Goal: Transaction & Acquisition: Purchase product/service

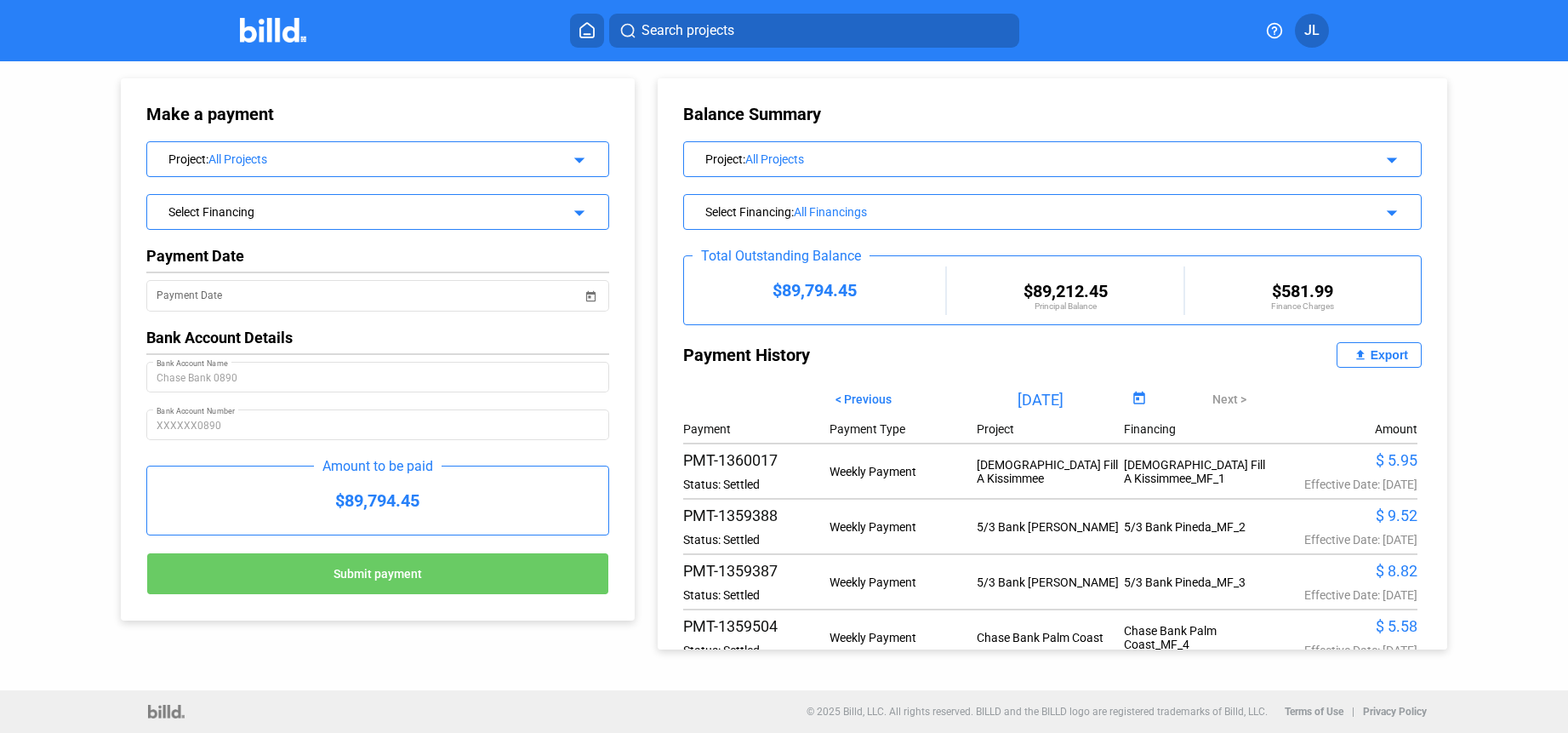
click at [287, 165] on div "All Projects" at bounding box center [376, 158] width 336 height 13
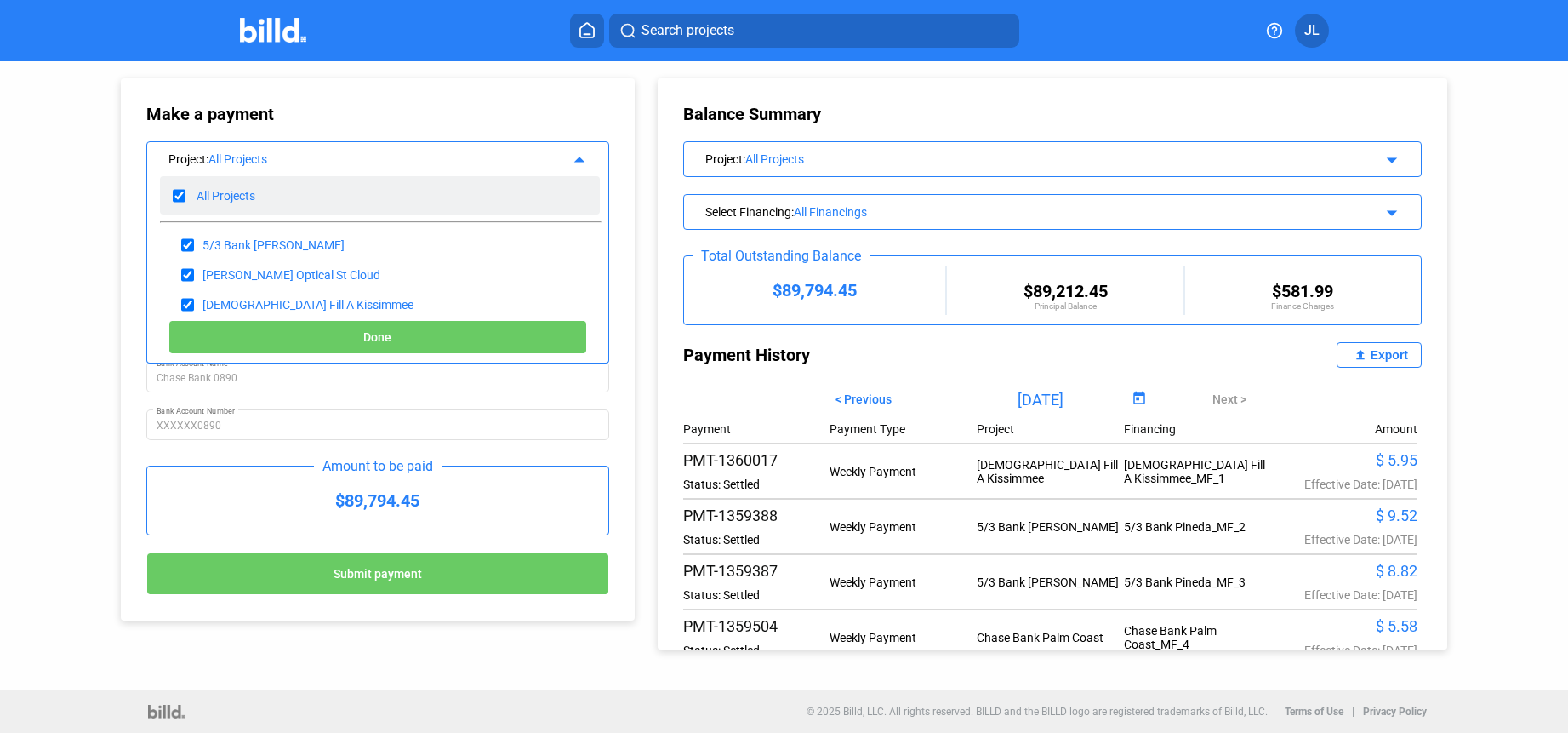
click at [180, 197] on input "checkbox" at bounding box center [179, 195] width 13 height 26
checkbox input "false"
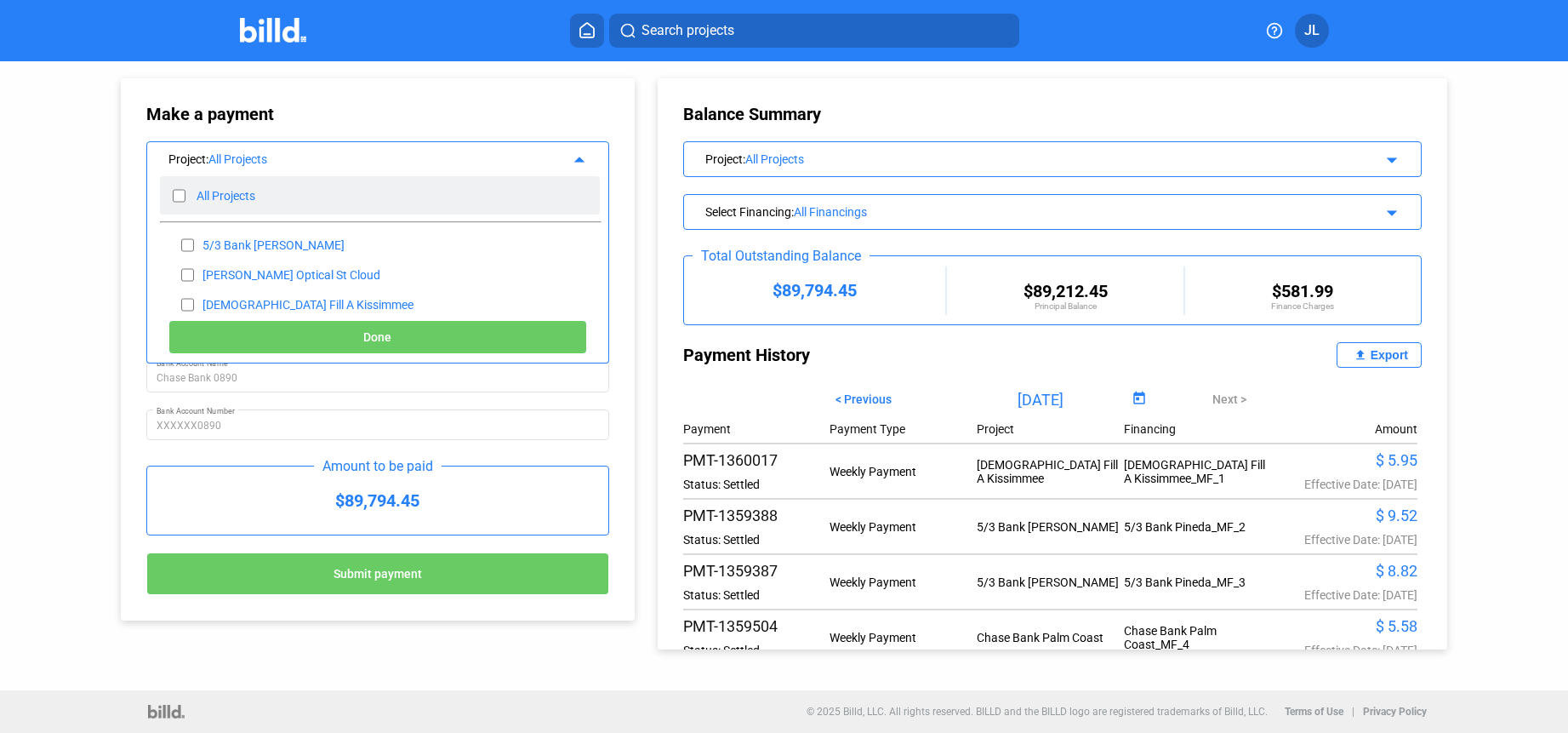
checkbox input "false"
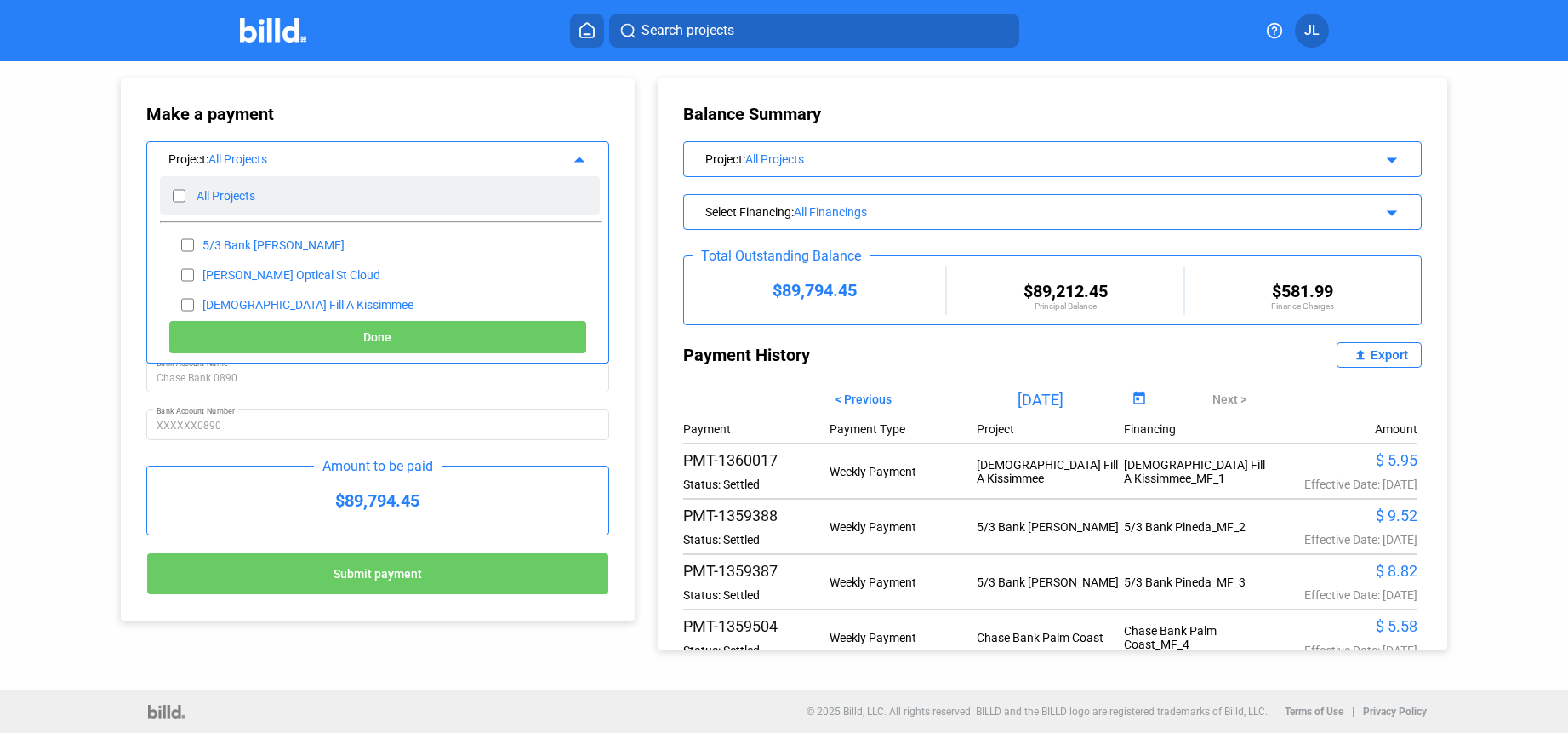
checkbox input "false"
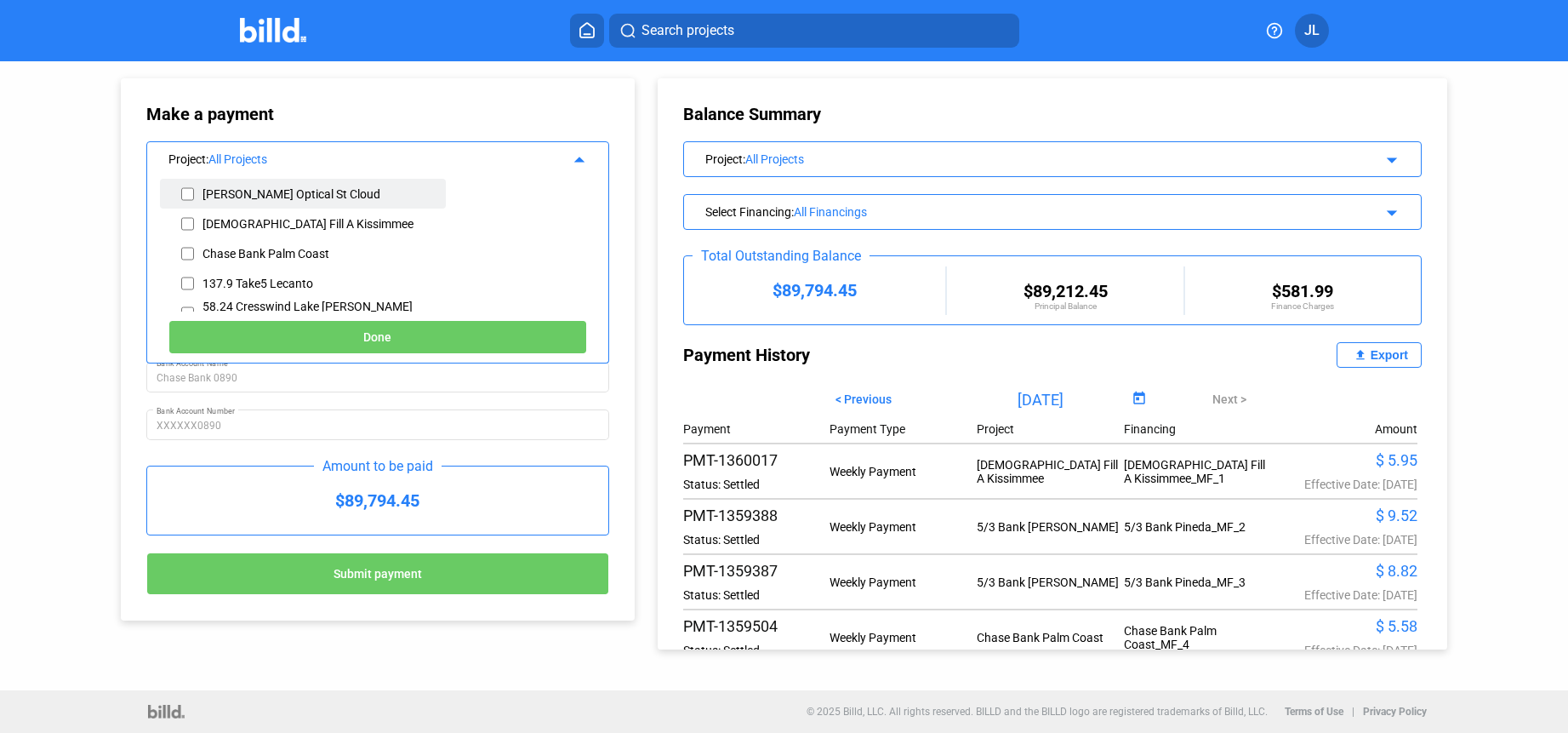
scroll to position [83, 0]
click at [186, 282] on input "checkbox" at bounding box center [187, 282] width 13 height 26
checkbox input "true"
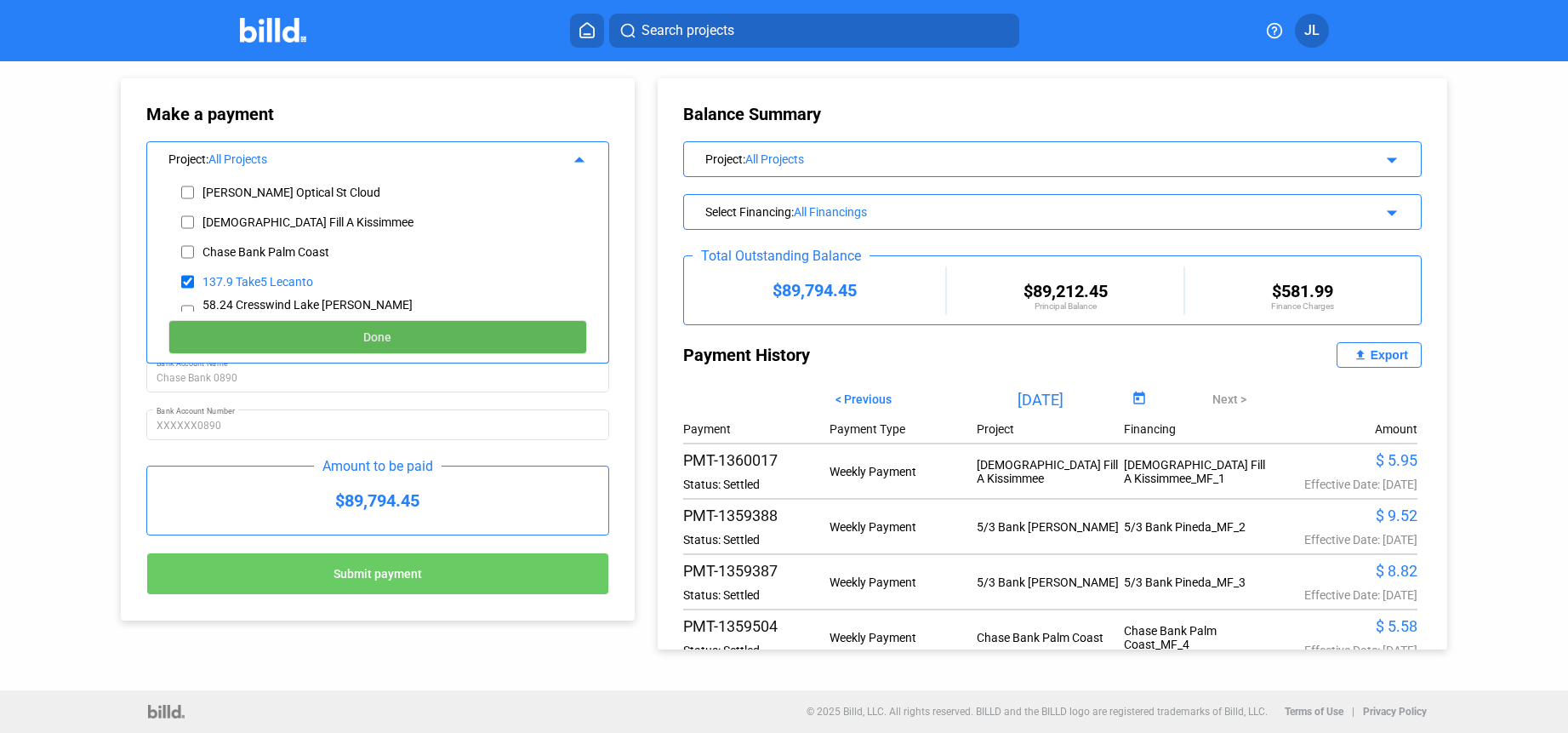
click at [365, 342] on span "Done" at bounding box center [377, 337] width 28 height 13
type input "[DATE]"
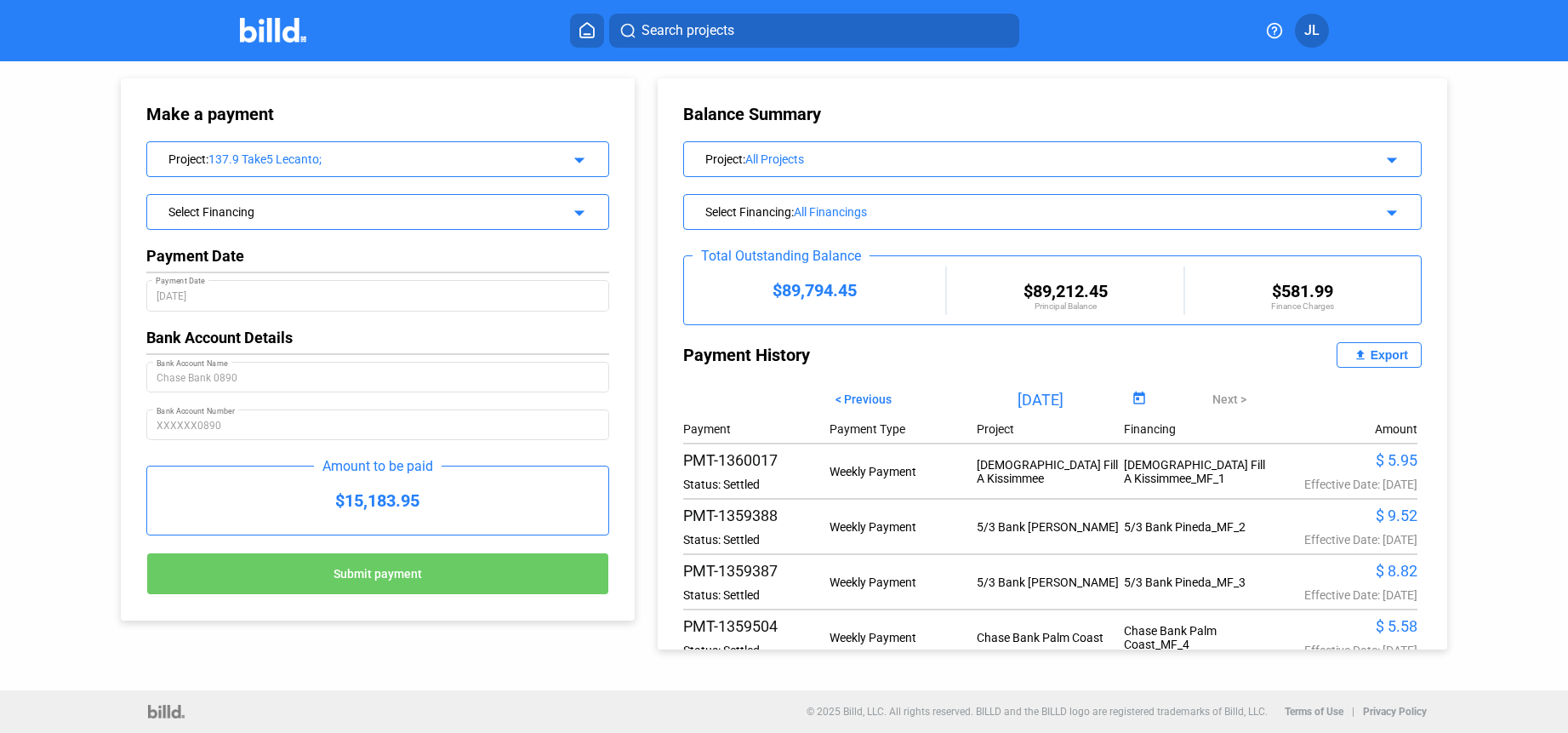
click at [283, 216] on div "Select Financing" at bounding box center [357, 209] width 376 height 17
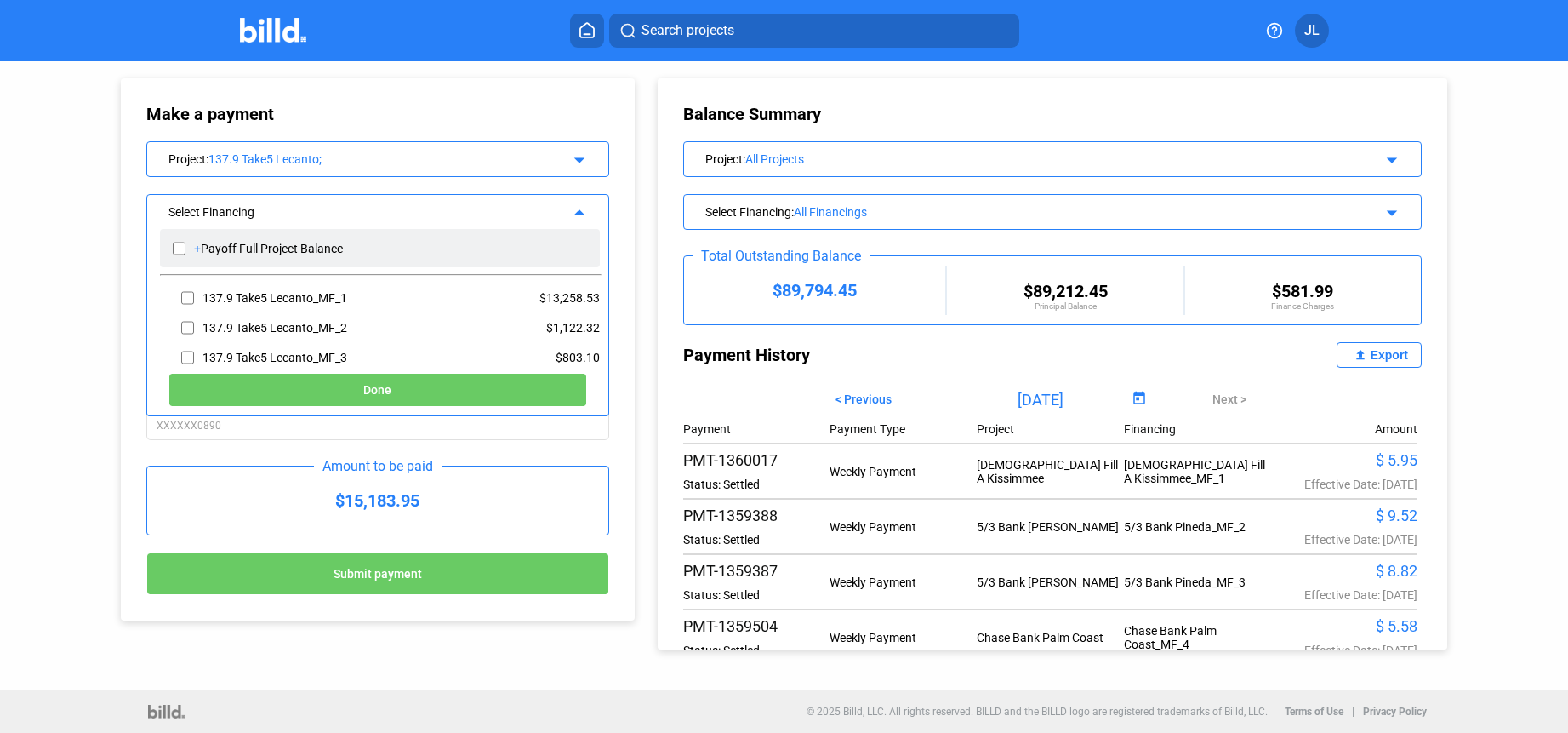
click at [179, 247] on input "checkbox" at bounding box center [179, 248] width 13 height 26
checkbox input "true"
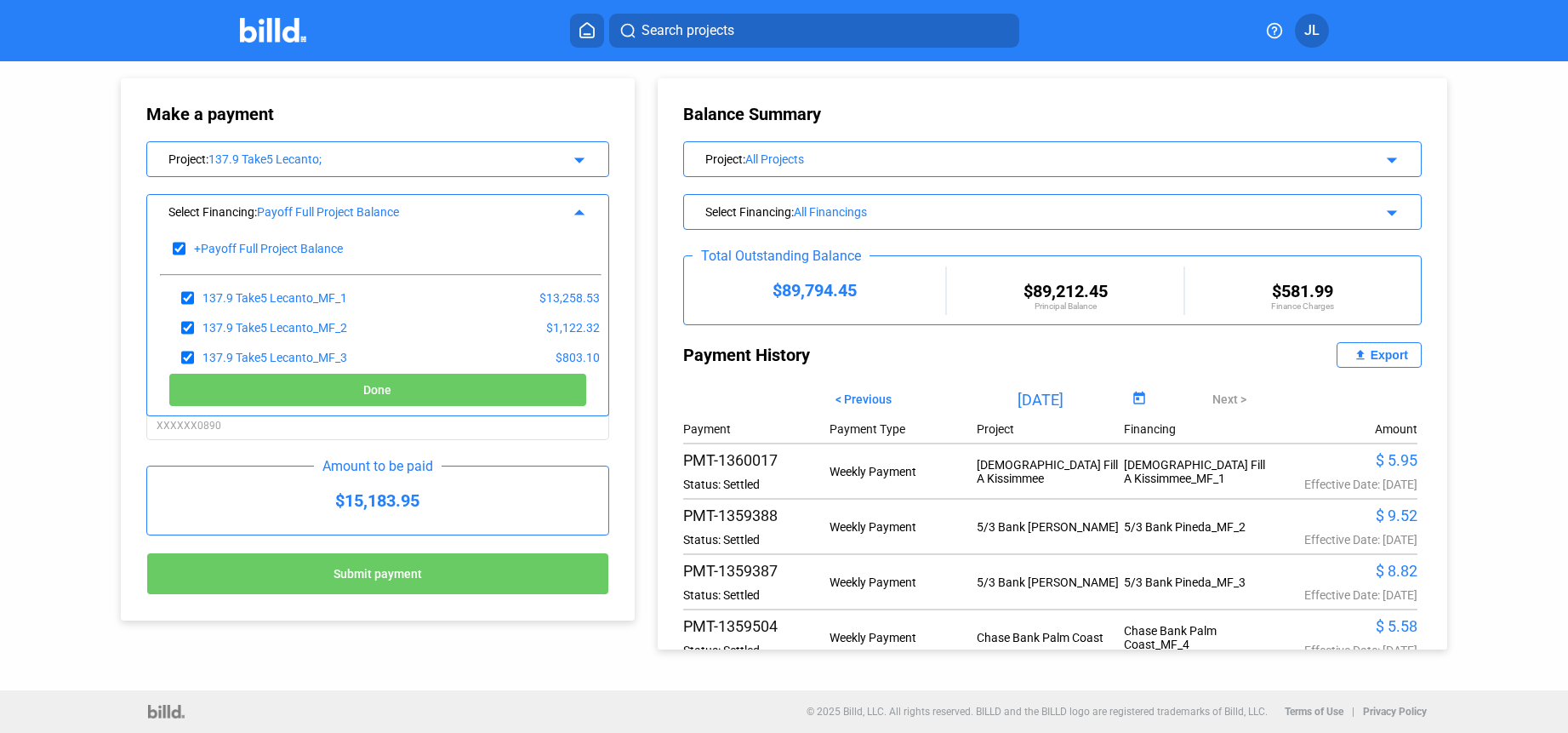
click at [345, 392] on button "Done" at bounding box center [377, 390] width 418 height 34
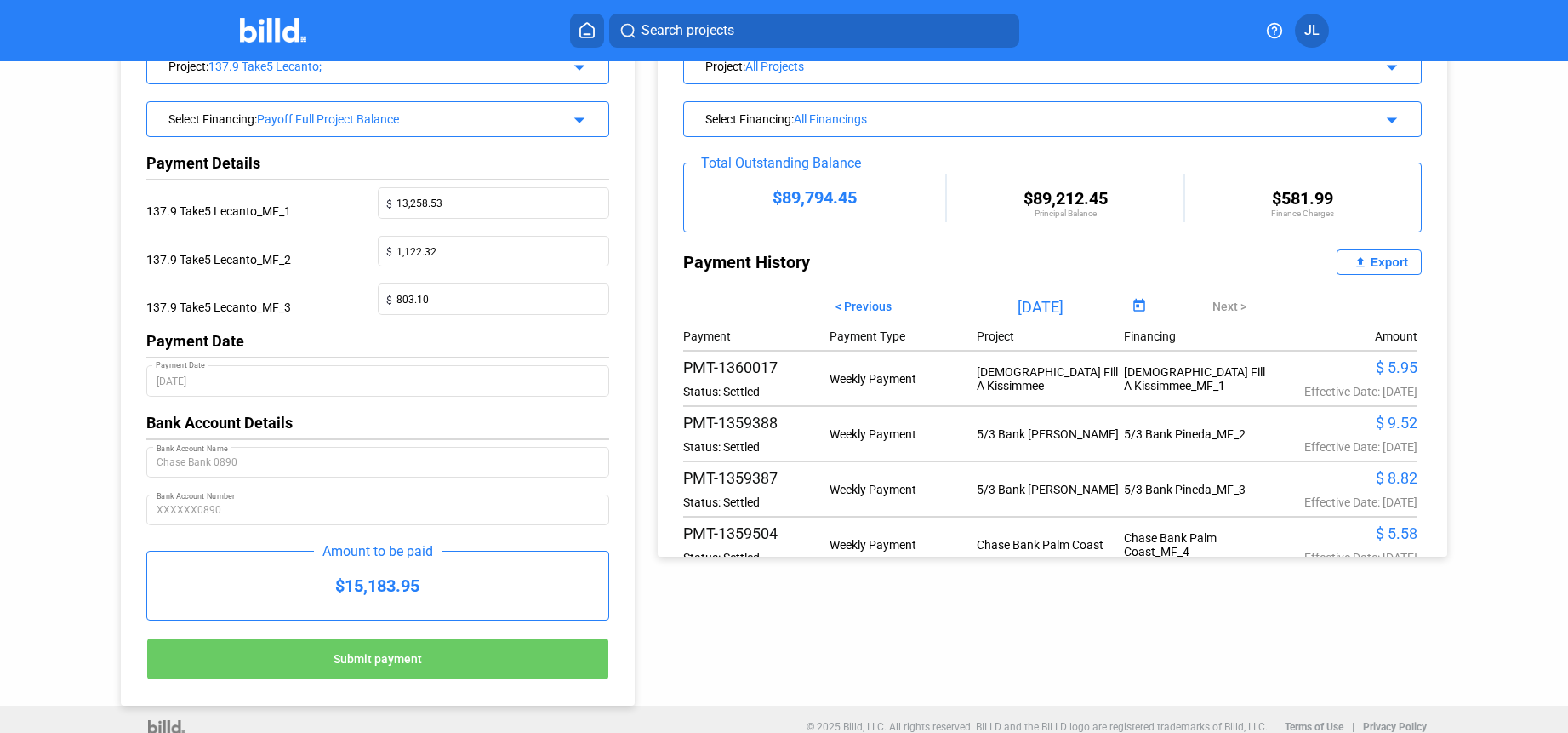
scroll to position [108, 0]
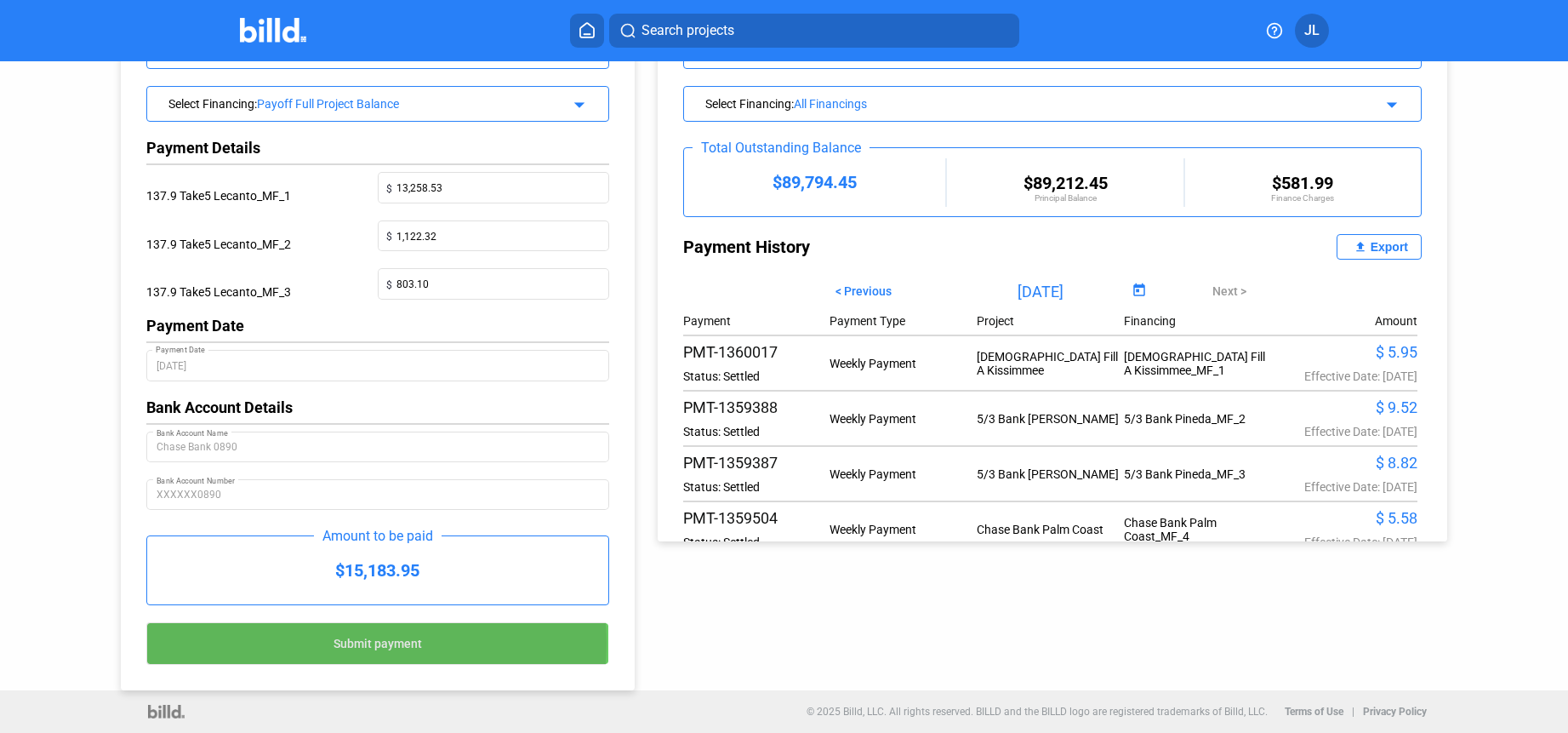
click at [360, 642] on span "Submit payment" at bounding box center [377, 643] width 89 height 13
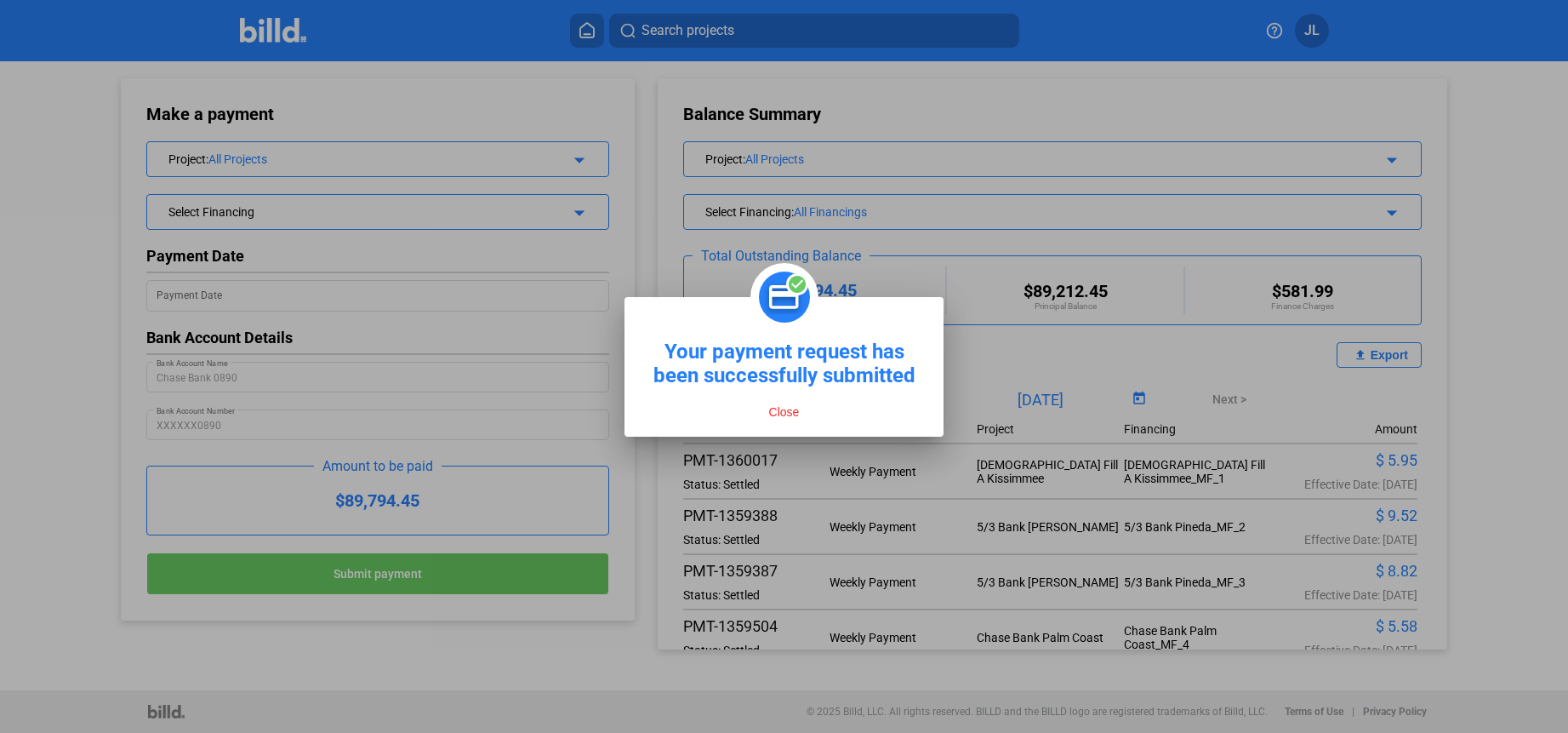
click at [782, 409] on button "Close" at bounding box center [784, 411] width 40 height 15
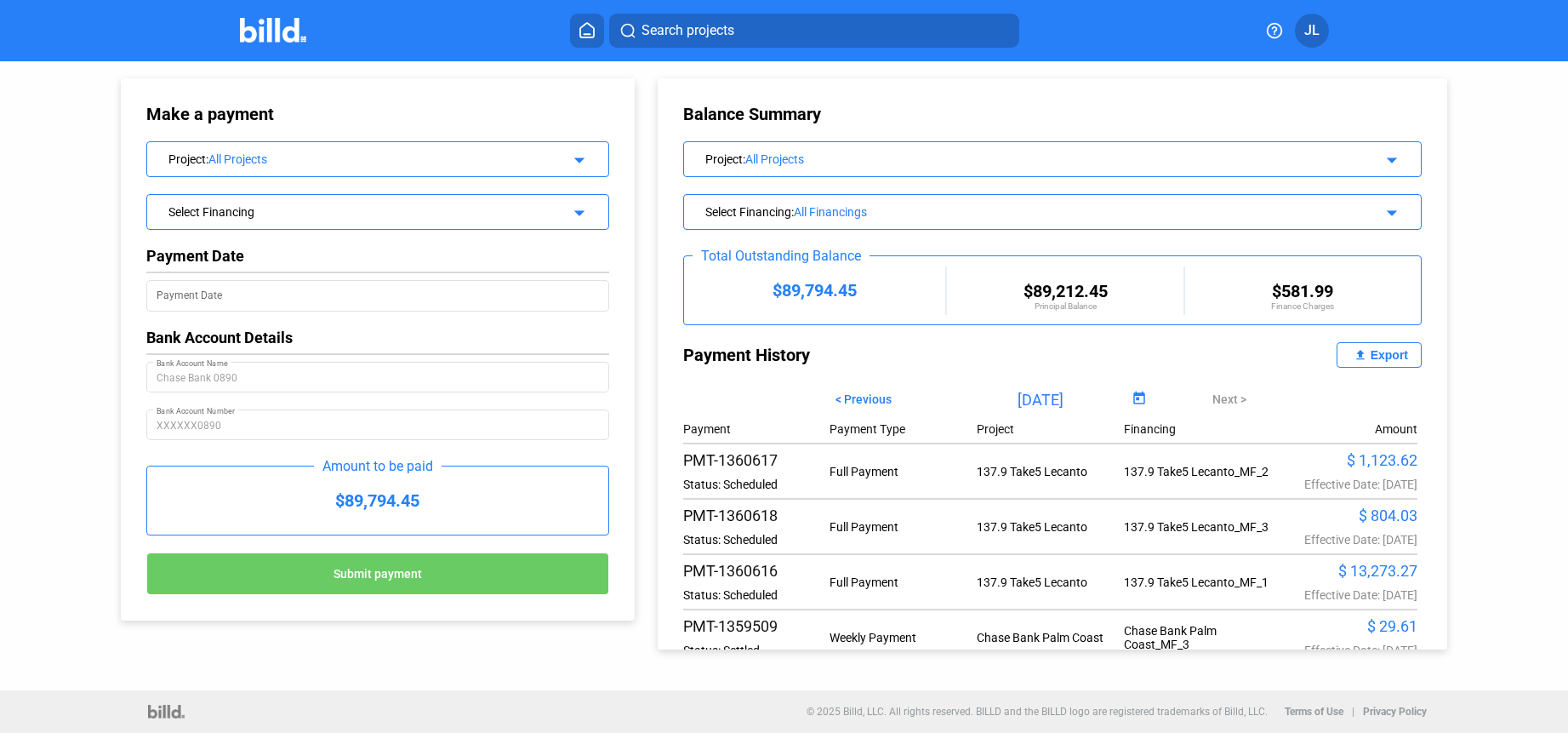
click at [1310, 40] on span "JL" at bounding box center [1311, 30] width 15 height 20
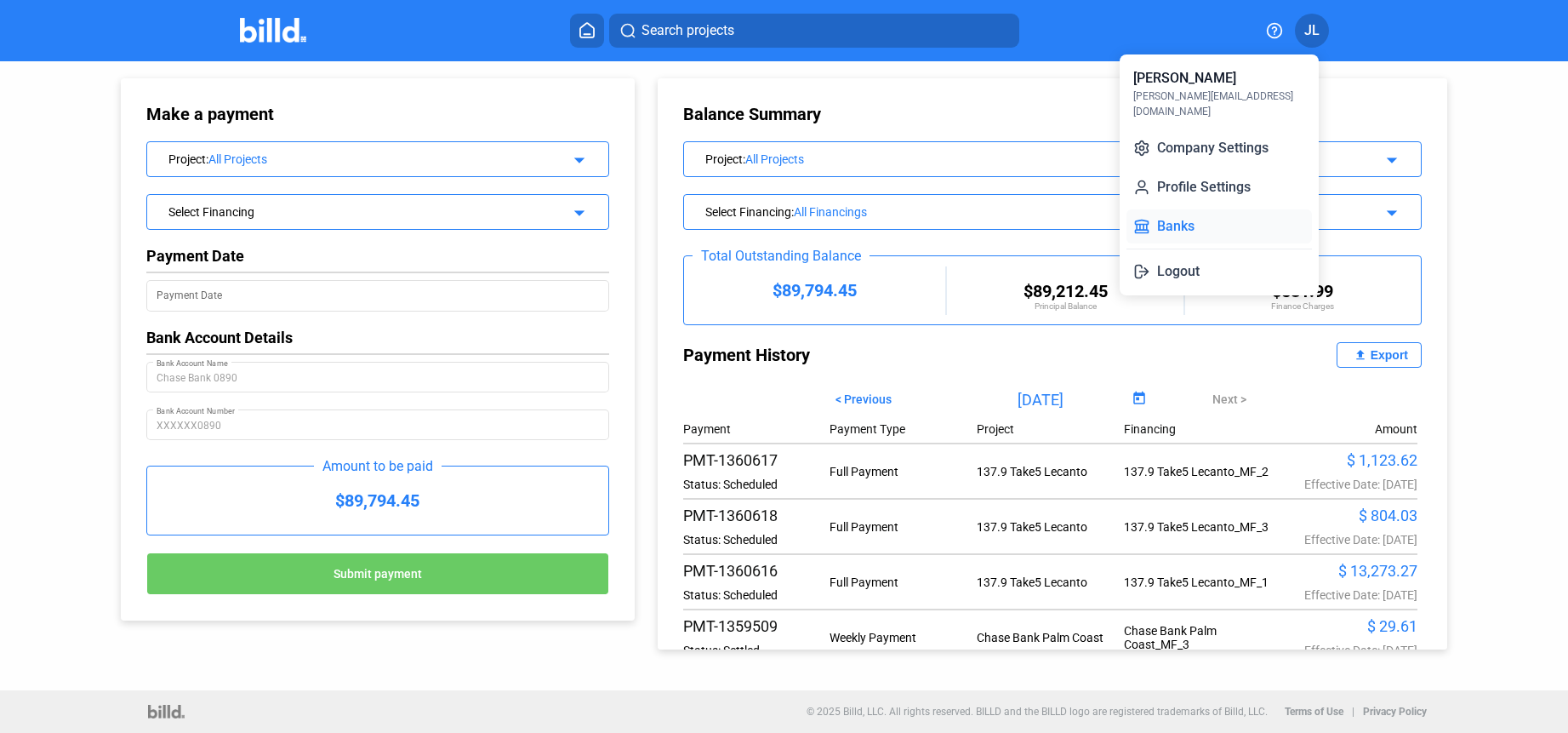
click at [1156, 221] on button "Banks" at bounding box center [1219, 226] width 186 height 34
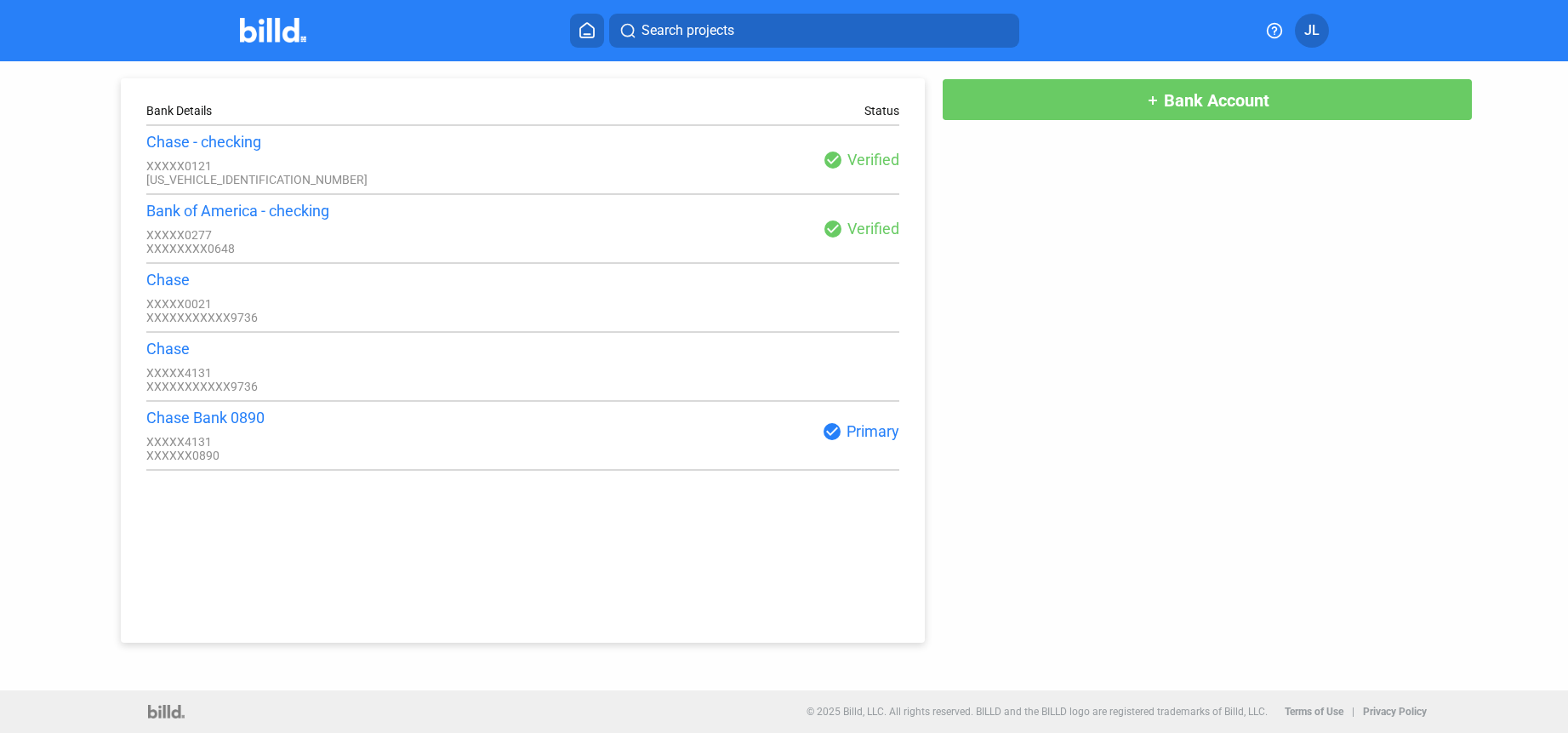
click at [252, 35] on img at bounding box center [273, 30] width 67 height 25
